Goal: Task Accomplishment & Management: Manage account settings

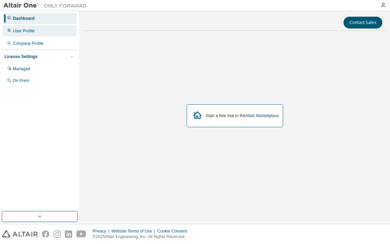
click at [53, 28] on div "User Profile" at bounding box center [40, 30] width 74 height 11
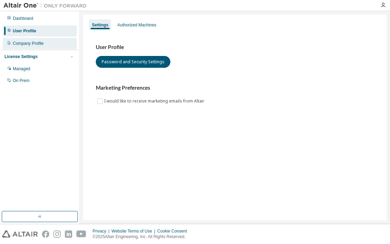
click at [51, 40] on div "Company Profile" at bounding box center [40, 43] width 74 height 11
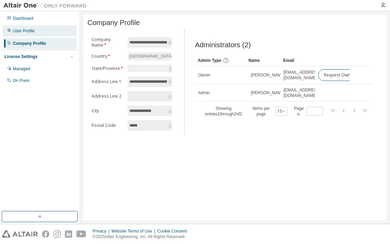
click at [52, 30] on div "User Profile" at bounding box center [40, 30] width 74 height 11
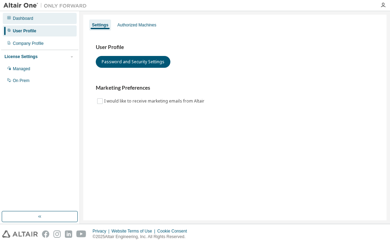
click at [53, 22] on div "Dashboard" at bounding box center [40, 18] width 74 height 11
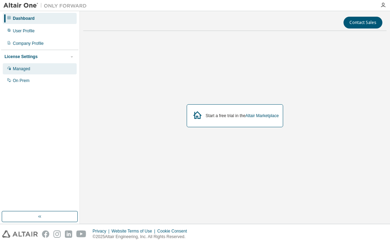
click at [46, 68] on div "Managed" at bounding box center [40, 68] width 74 height 11
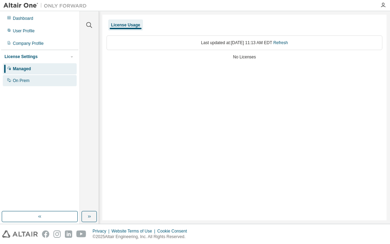
click at [43, 82] on div "On Prem" at bounding box center [40, 80] width 74 height 11
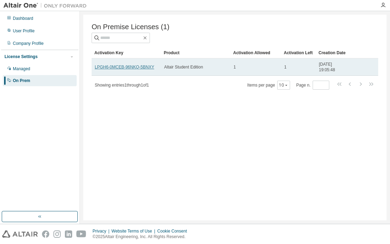
click at [133, 67] on link "LPGH6-0MCEB-96NKQ-5BNXY" at bounding box center [124, 67] width 59 height 5
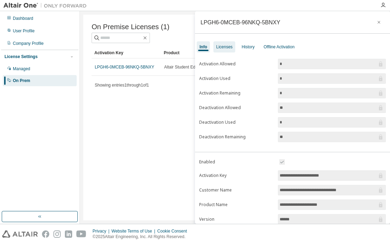
click at [229, 49] on div "Licenses" at bounding box center [224, 47] width 16 height 6
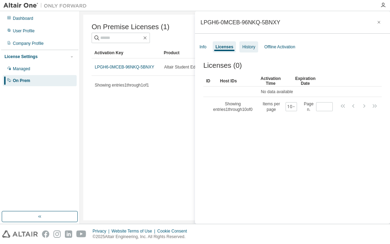
click at [245, 47] on div "History" at bounding box center [248, 47] width 13 height 6
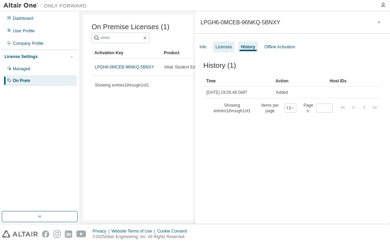
click at [231, 47] on div "Licenses" at bounding box center [224, 47] width 16 height 6
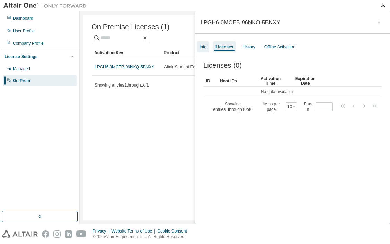
click at [203, 48] on div "Info" at bounding box center [203, 47] width 7 height 6
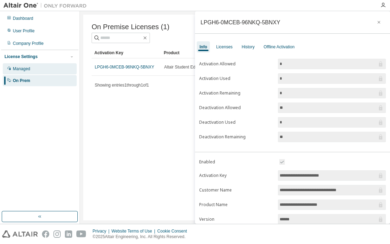
click at [52, 70] on div "Managed" at bounding box center [40, 68] width 74 height 11
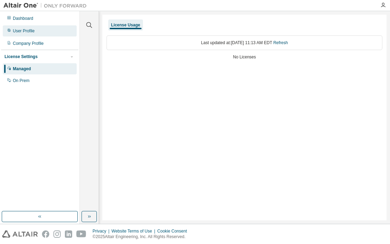
click at [48, 28] on div "User Profile" at bounding box center [40, 30] width 74 height 11
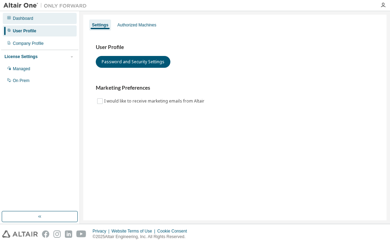
click at [49, 18] on div "Dashboard" at bounding box center [40, 18] width 74 height 11
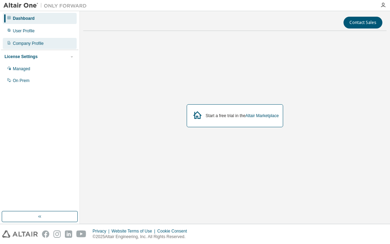
click at [43, 43] on div "Company Profile" at bounding box center [28, 44] width 31 height 6
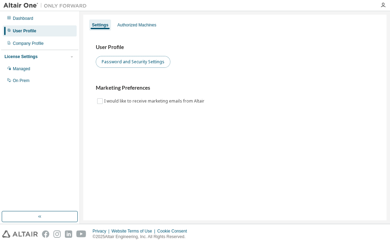
click at [127, 61] on button "Password and Security Settings" at bounding box center [133, 62] width 75 height 12
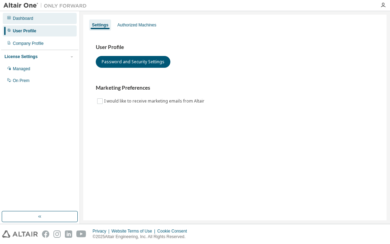
click at [38, 23] on div "Dashboard" at bounding box center [40, 18] width 74 height 11
